Goal: Book appointment/travel/reservation

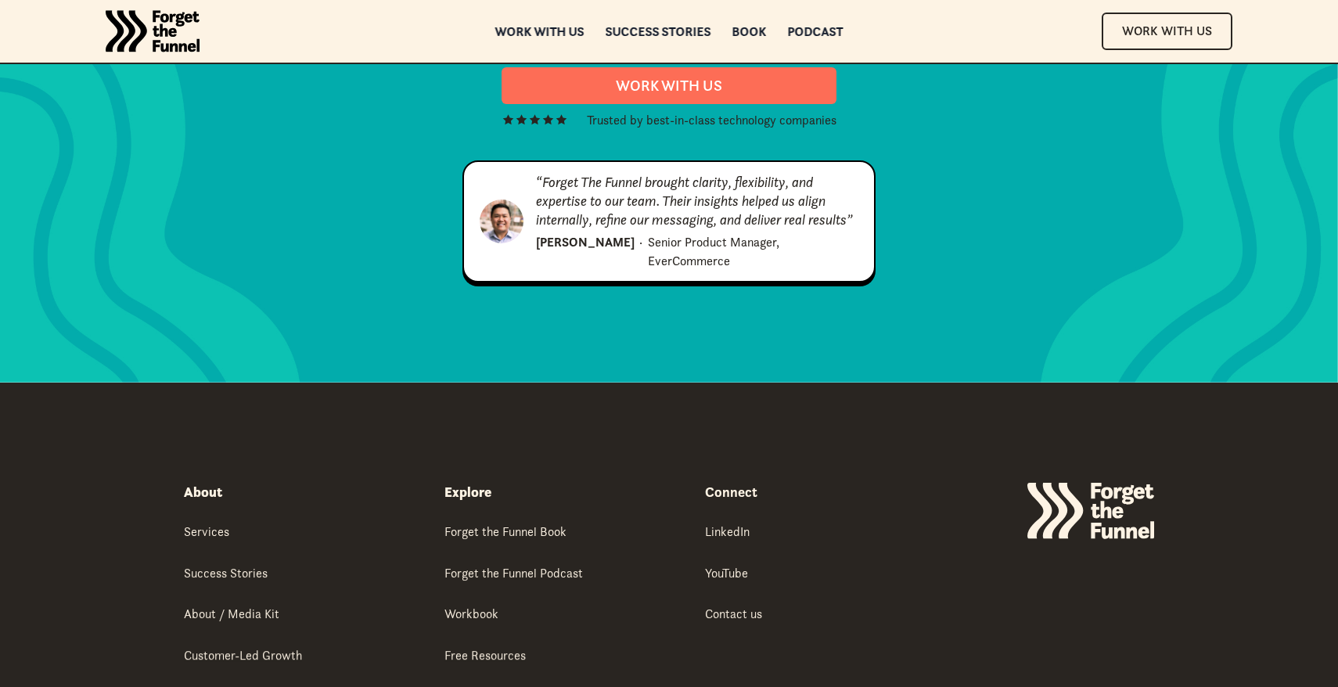
scroll to position [8002, 0]
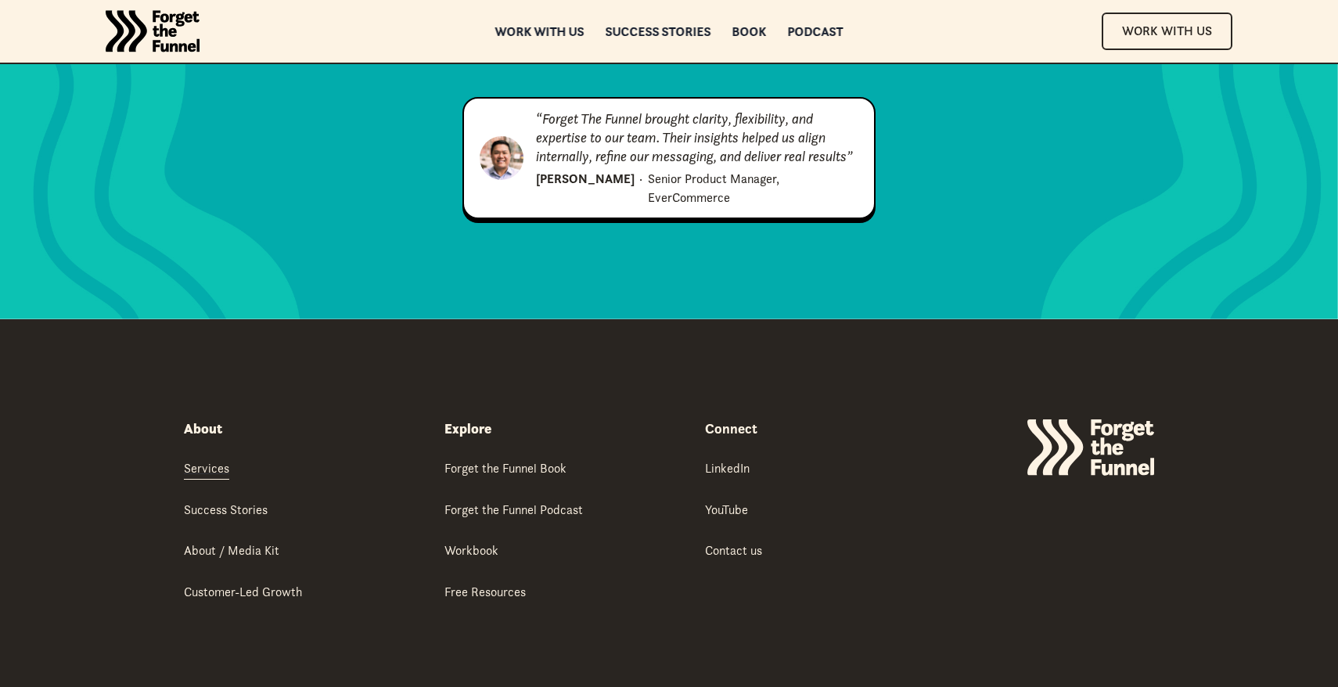
click at [200, 459] on div "Services" at bounding box center [206, 467] width 45 height 17
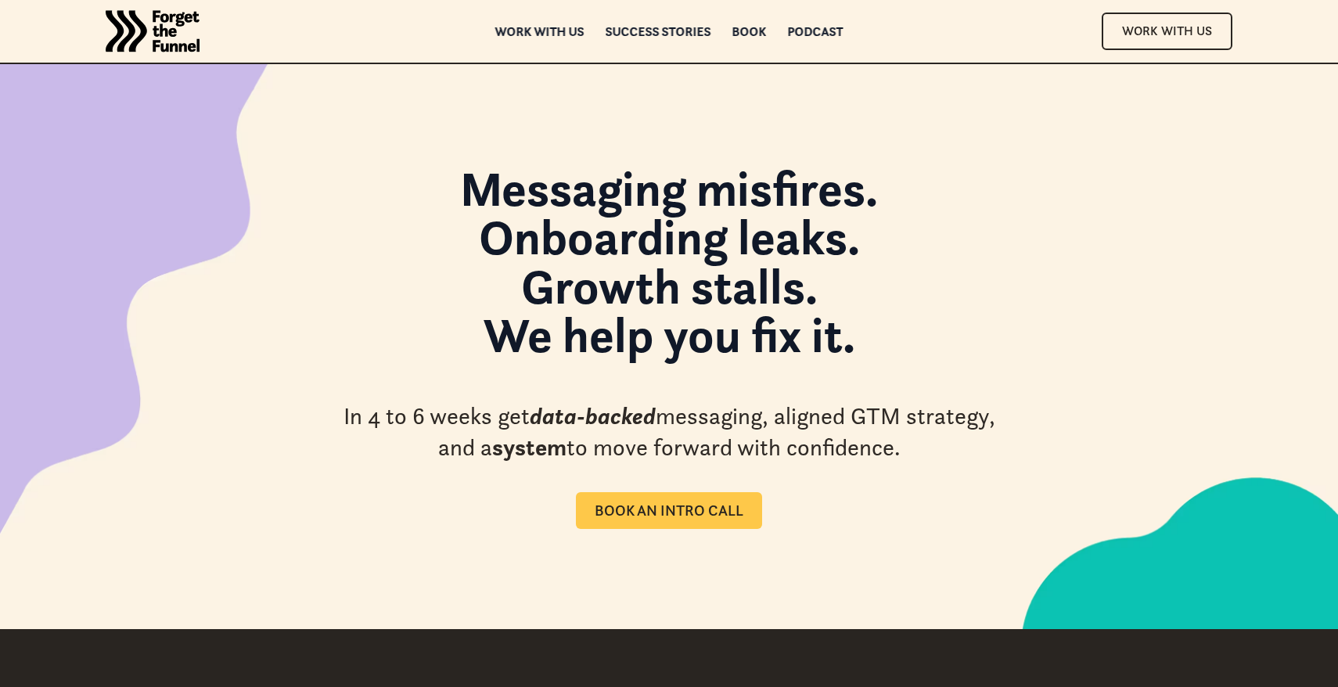
click at [684, 506] on div "Book an intro call" at bounding box center [669, 511] width 149 height 18
